Goal: Task Accomplishment & Management: Manage account settings

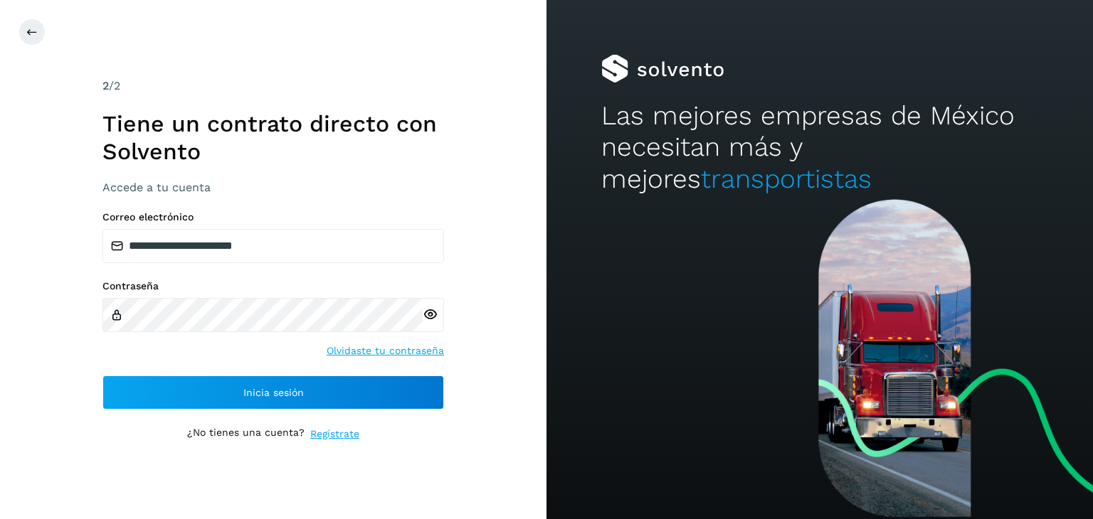
click at [407, 382] on button "Inicia sesión" at bounding box center [273, 393] width 342 height 34
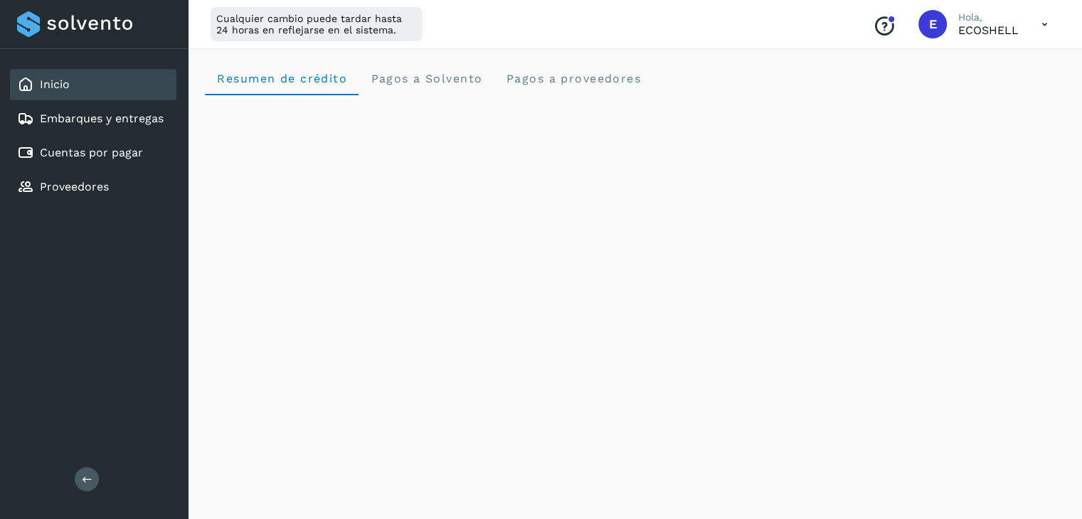
click at [1047, 20] on icon at bounding box center [1044, 24] width 29 height 29
click at [946, 94] on div "Cerrar sesión" at bounding box center [973, 91] width 169 height 27
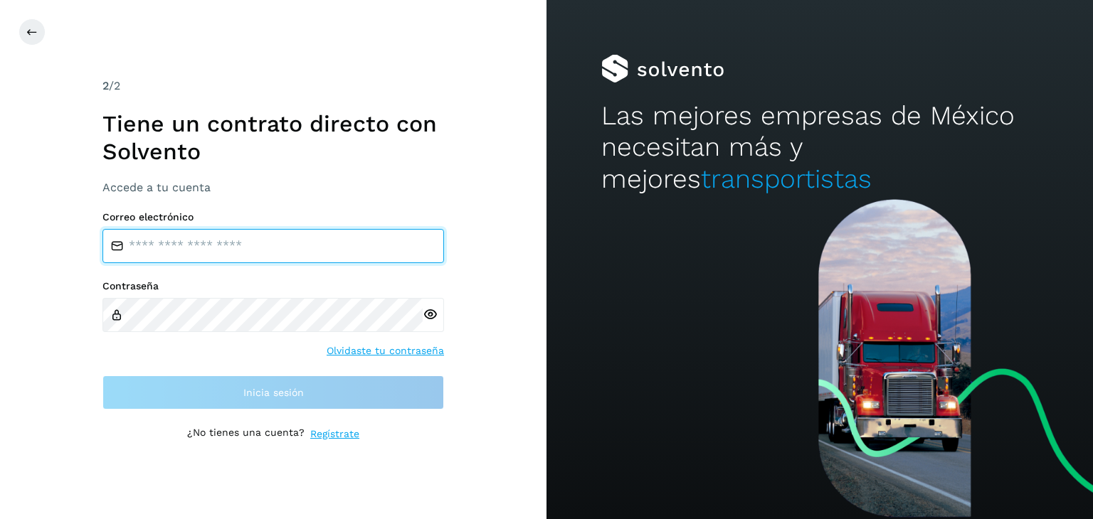
type input "**********"
